Goal: Task Accomplishment & Management: Manage account settings

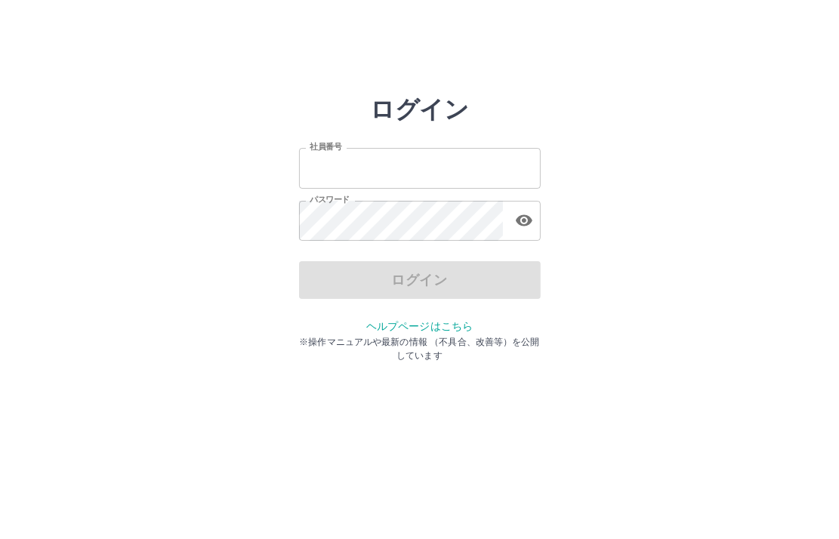
type input "*******"
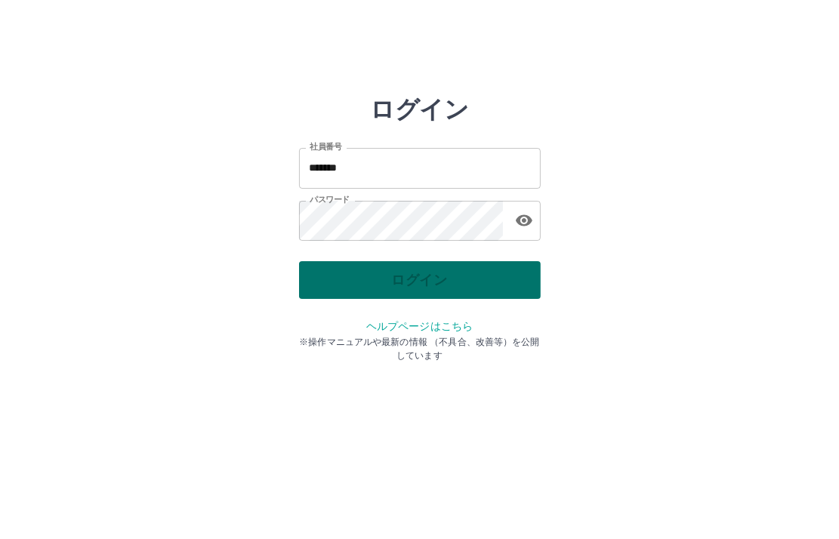
click at [428, 272] on div "ログイン" at bounding box center [420, 280] width 242 height 38
click at [427, 280] on button "ログイン" at bounding box center [420, 280] width 242 height 38
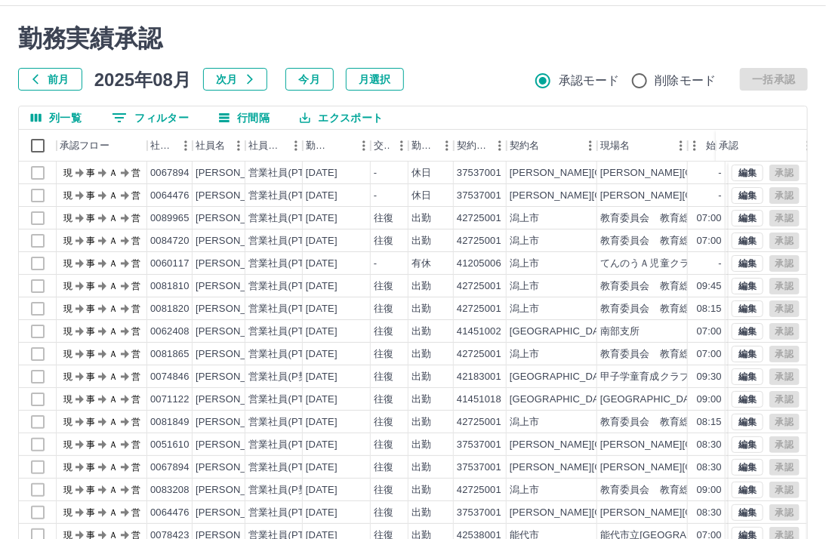
scroll to position [99, 0]
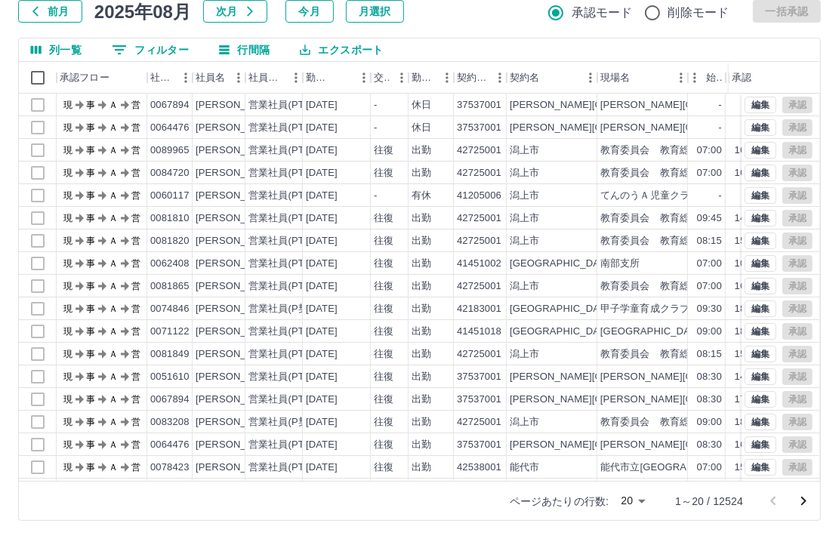
click at [632, 498] on body "SDH勤怠 [PERSON_NAME]実績承認 前月 [DATE] 次月 今月 月選択 承認モード 削除モード 一括承認 列一覧 0 フィルター 行間隔 エク…" at bounding box center [419, 220] width 839 height 638
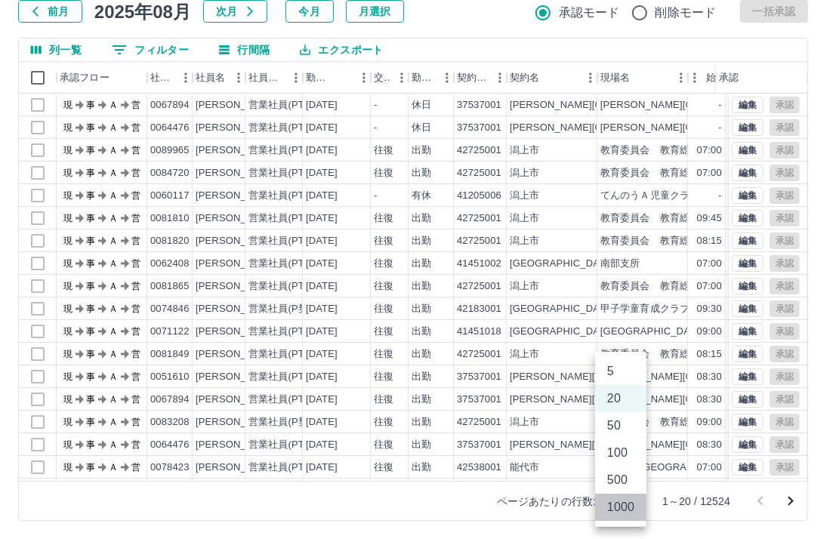
click at [629, 511] on li "1000" at bounding box center [620, 507] width 51 height 27
type input "****"
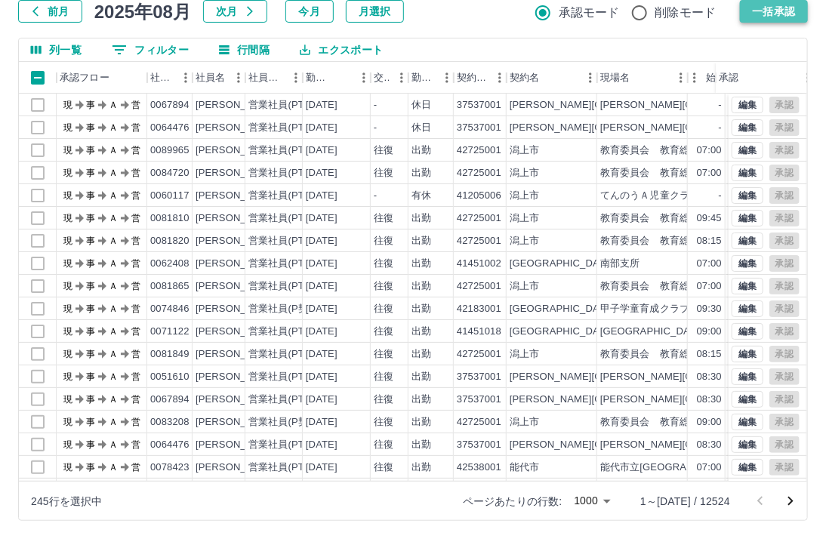
click at [773, 9] on button "一括承認" at bounding box center [774, 11] width 68 height 23
click at [792, 502] on icon "次のページへ" at bounding box center [791, 501] width 5 height 9
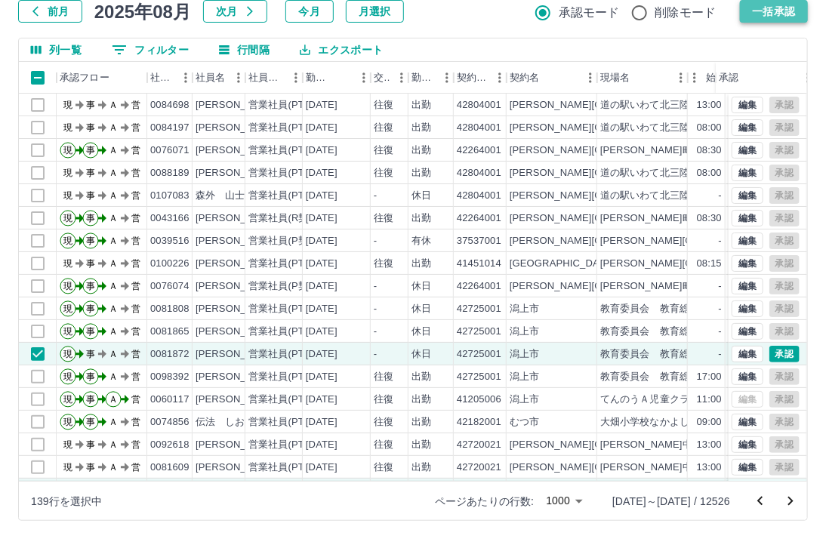
click at [774, 14] on button "一括承認" at bounding box center [774, 11] width 68 height 23
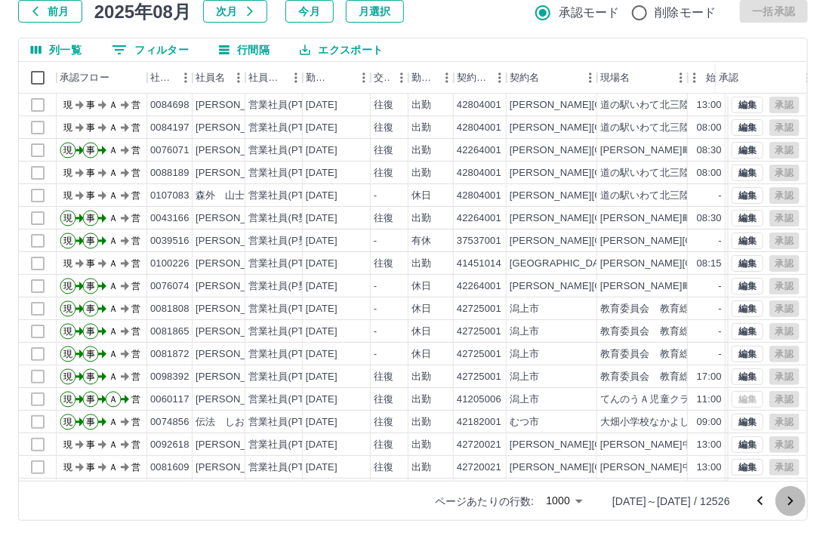
click at [787, 502] on icon "次のページへ" at bounding box center [791, 502] width 18 height 18
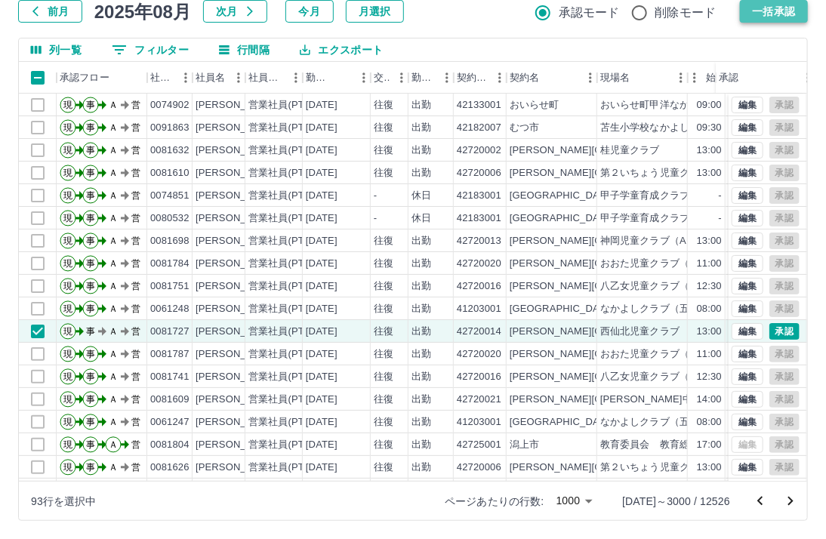
click at [770, 12] on button "一括承認" at bounding box center [774, 11] width 68 height 23
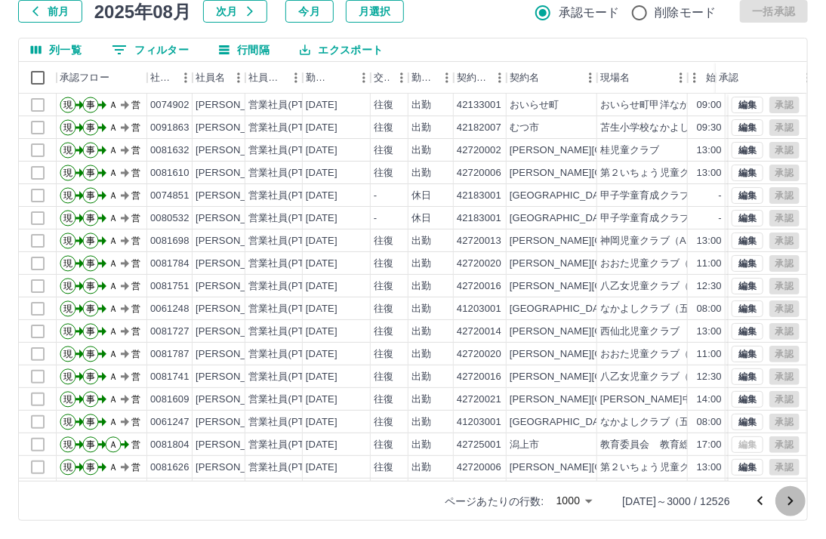
click at [789, 502] on icon "次のページへ" at bounding box center [791, 502] width 18 height 18
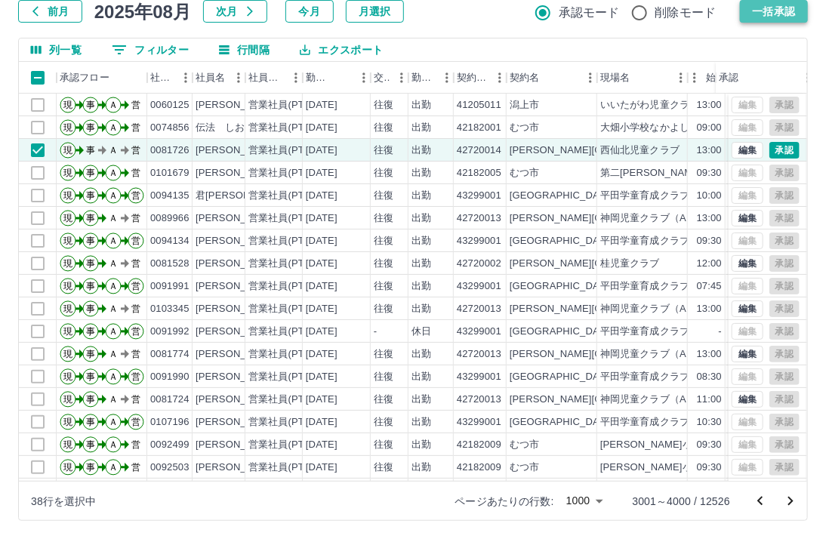
click at [782, 12] on button "一括承認" at bounding box center [774, 11] width 68 height 23
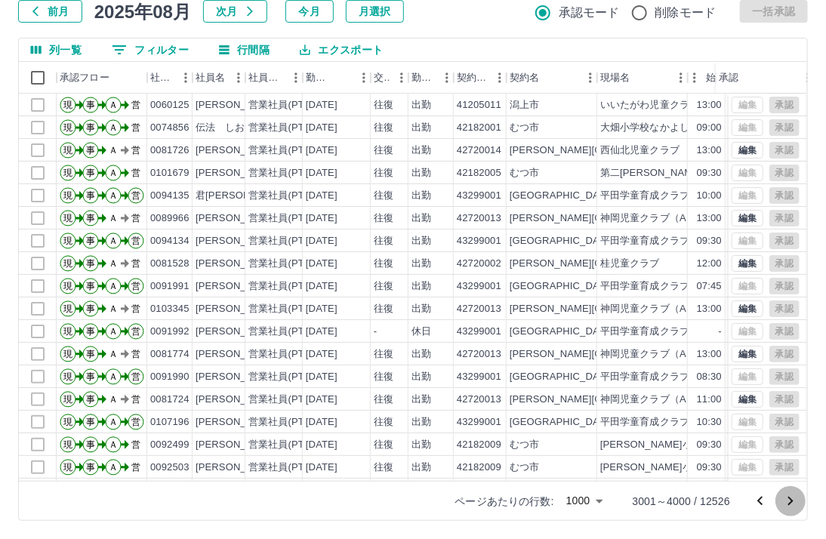
click at [791, 499] on icon "次のページへ" at bounding box center [791, 501] width 5 height 9
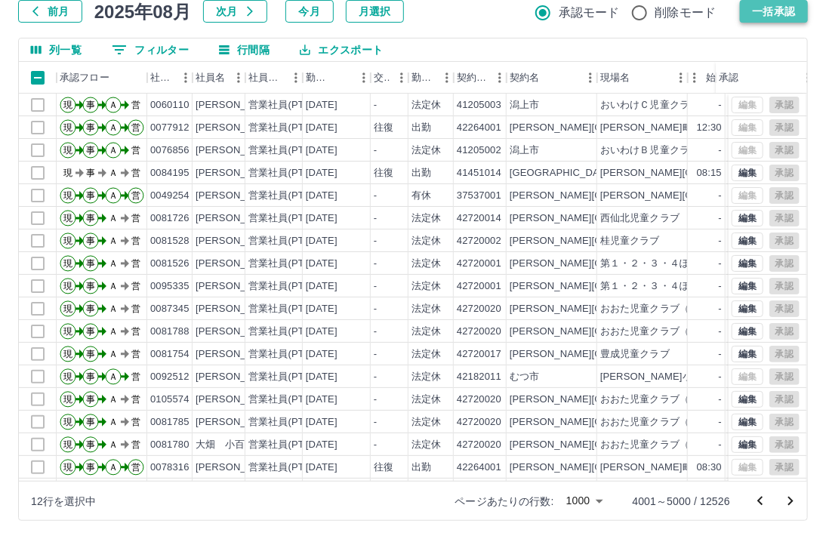
click at [774, 13] on button "一括承認" at bounding box center [774, 11] width 68 height 23
click at [791, 502] on icon "次のページへ" at bounding box center [791, 502] width 18 height 18
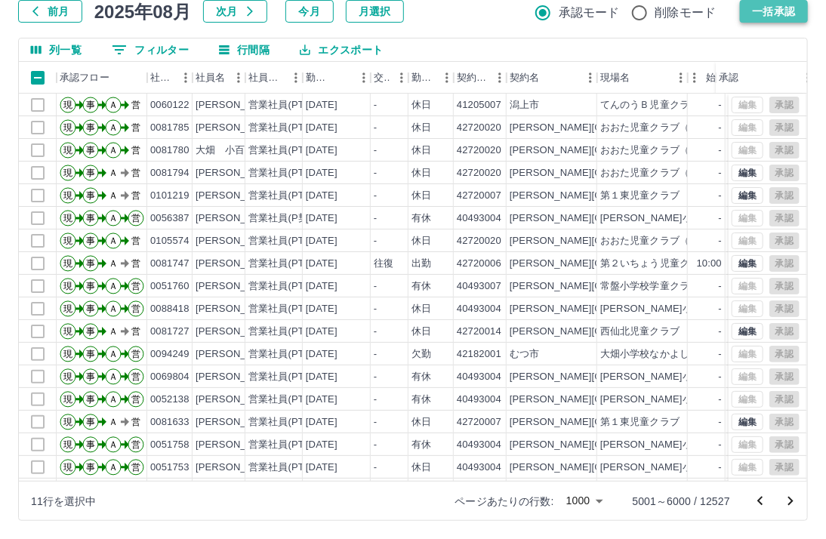
click at [770, 12] on button "一括承認" at bounding box center [774, 11] width 68 height 23
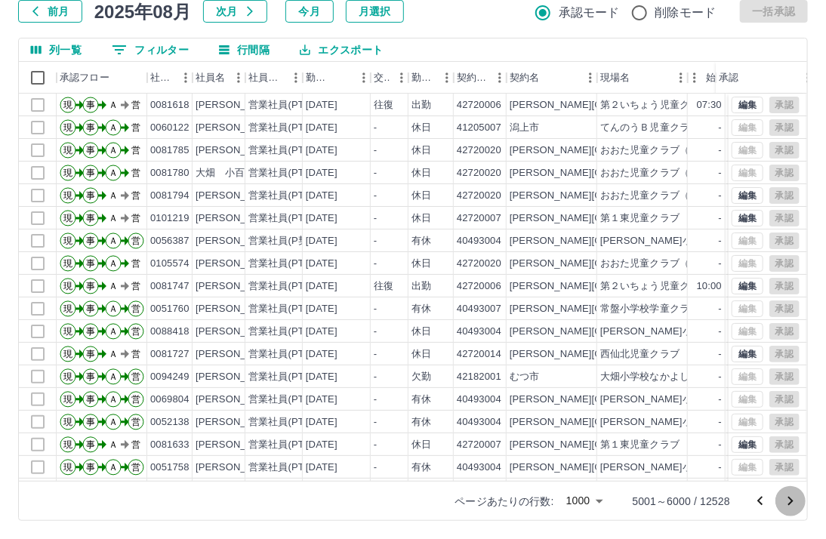
click at [786, 499] on icon "次のページへ" at bounding box center [791, 502] width 18 height 18
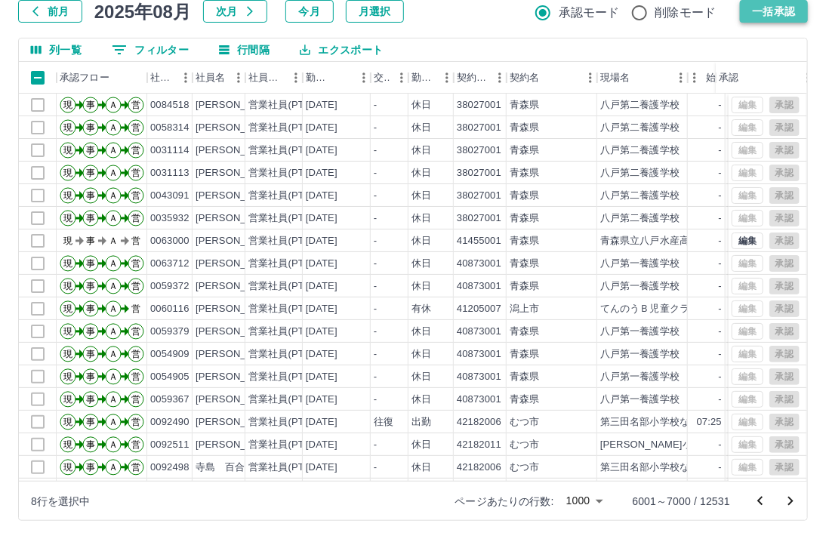
click at [768, 15] on button "一括承認" at bounding box center [774, 11] width 68 height 23
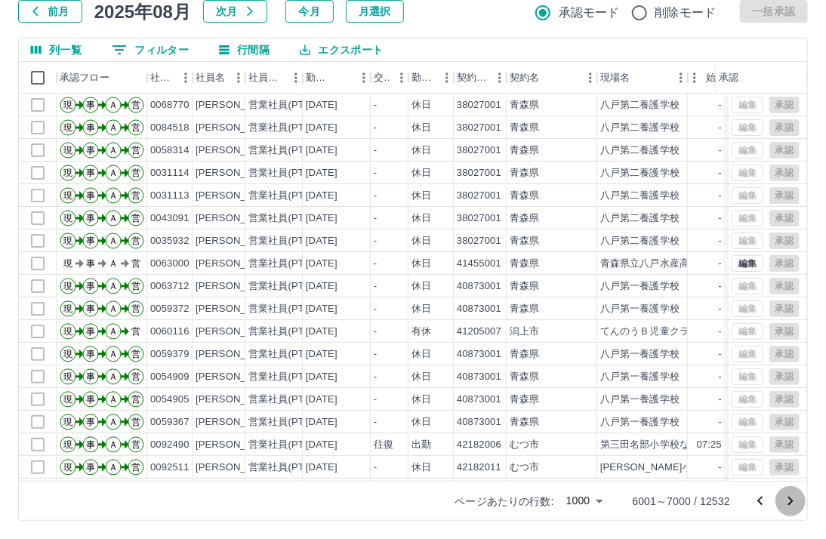
click at [792, 501] on icon "次のページへ" at bounding box center [791, 502] width 18 height 18
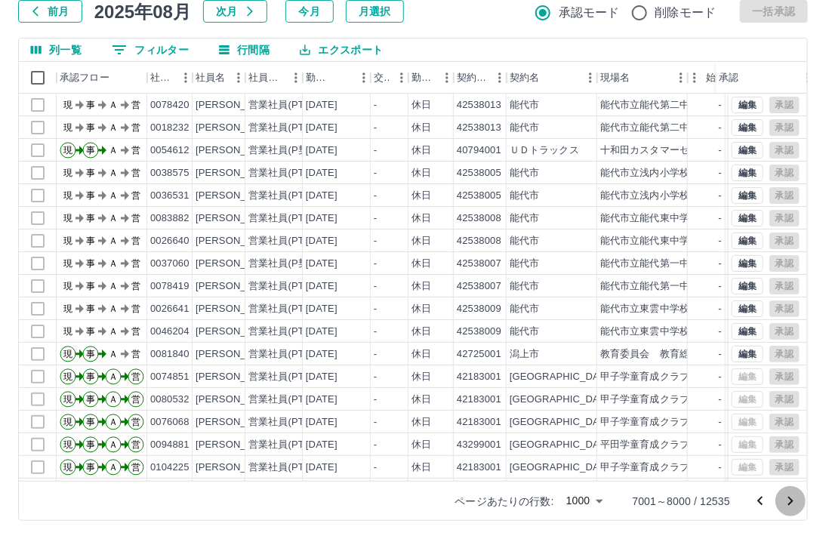
click at [791, 499] on icon "次のページへ" at bounding box center [791, 501] width 5 height 9
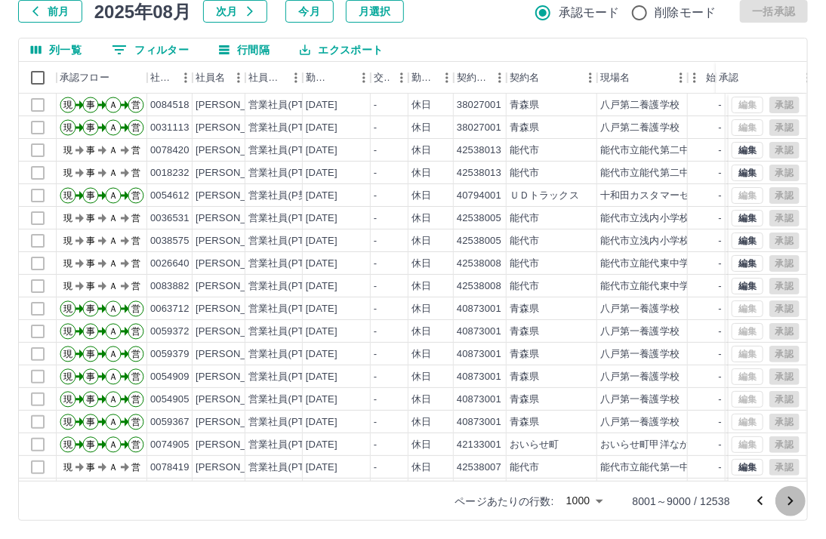
click at [794, 502] on icon "次のページへ" at bounding box center [791, 502] width 18 height 18
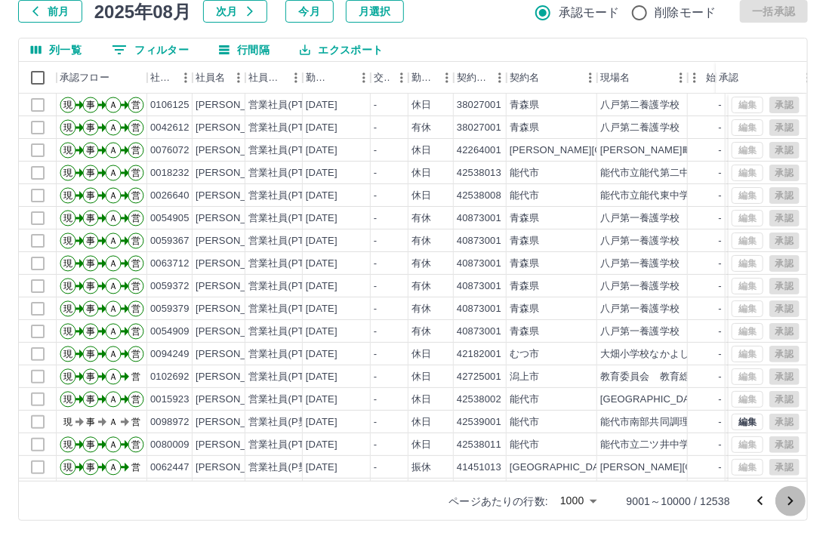
click at [790, 499] on icon "次のページへ" at bounding box center [791, 501] width 5 height 9
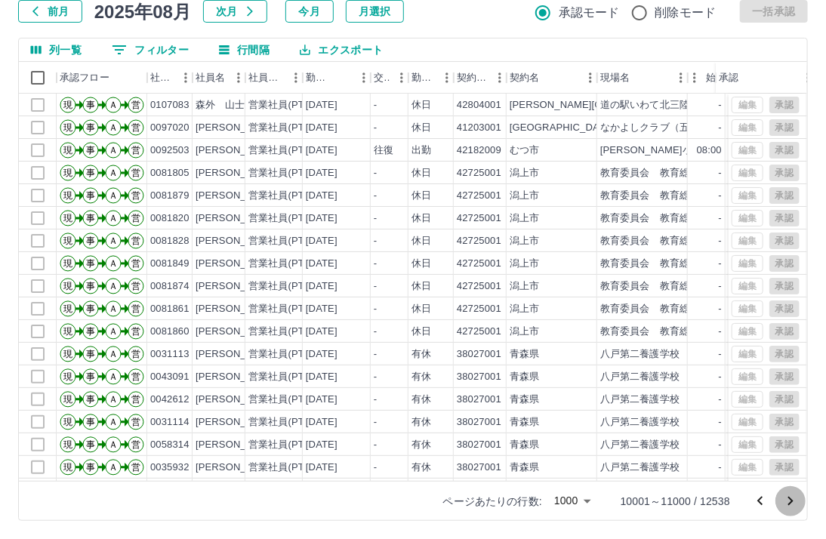
click at [790, 499] on icon "次のページへ" at bounding box center [791, 502] width 18 height 18
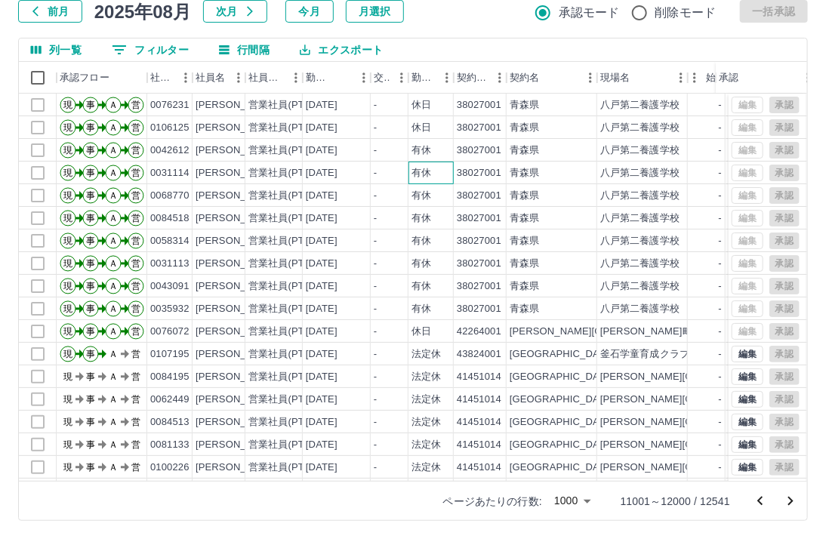
click at [435, 167] on div "有休" at bounding box center [431, 173] width 45 height 23
click at [789, 501] on icon "次のページへ" at bounding box center [791, 502] width 18 height 18
